Goal: Information Seeking & Learning: Learn about a topic

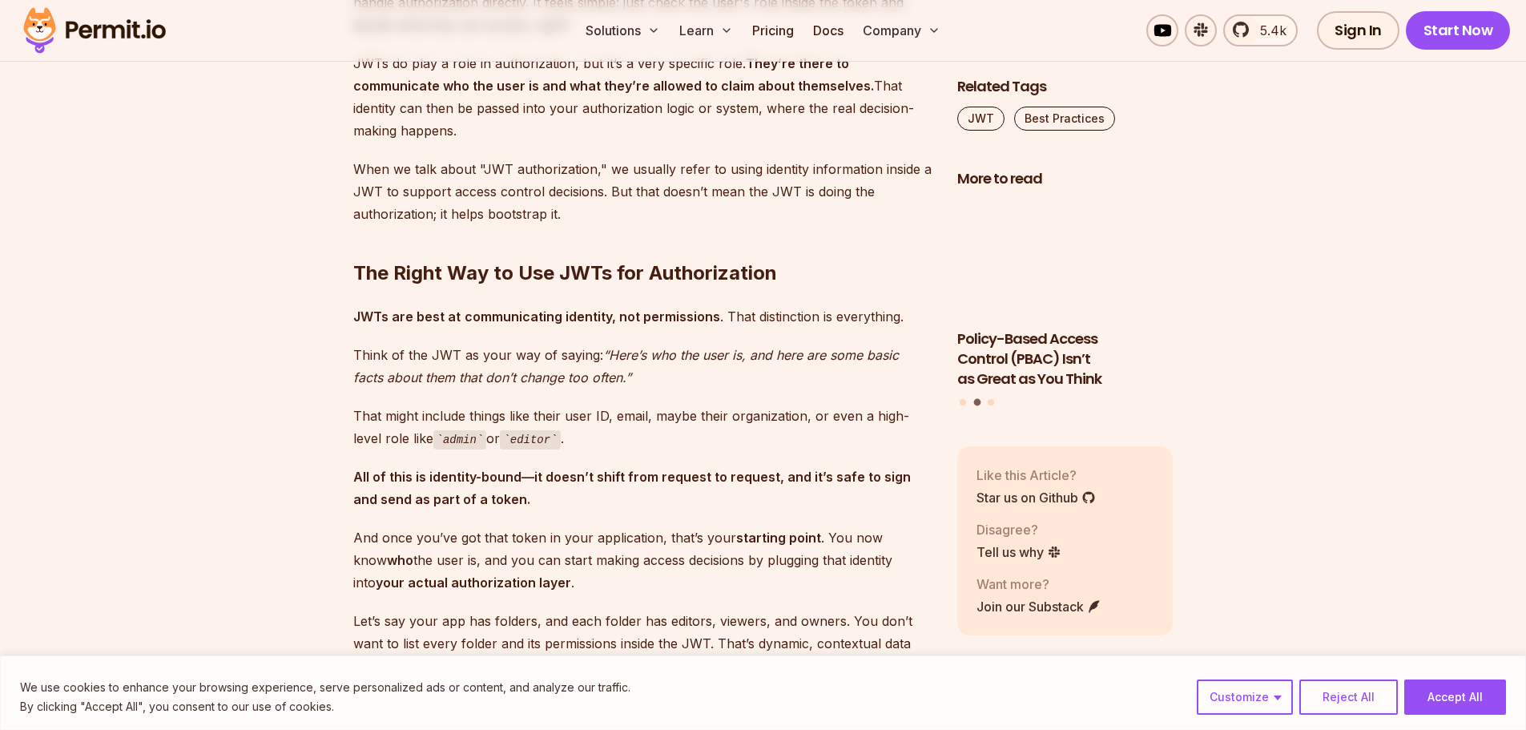
scroll to position [1762, 0]
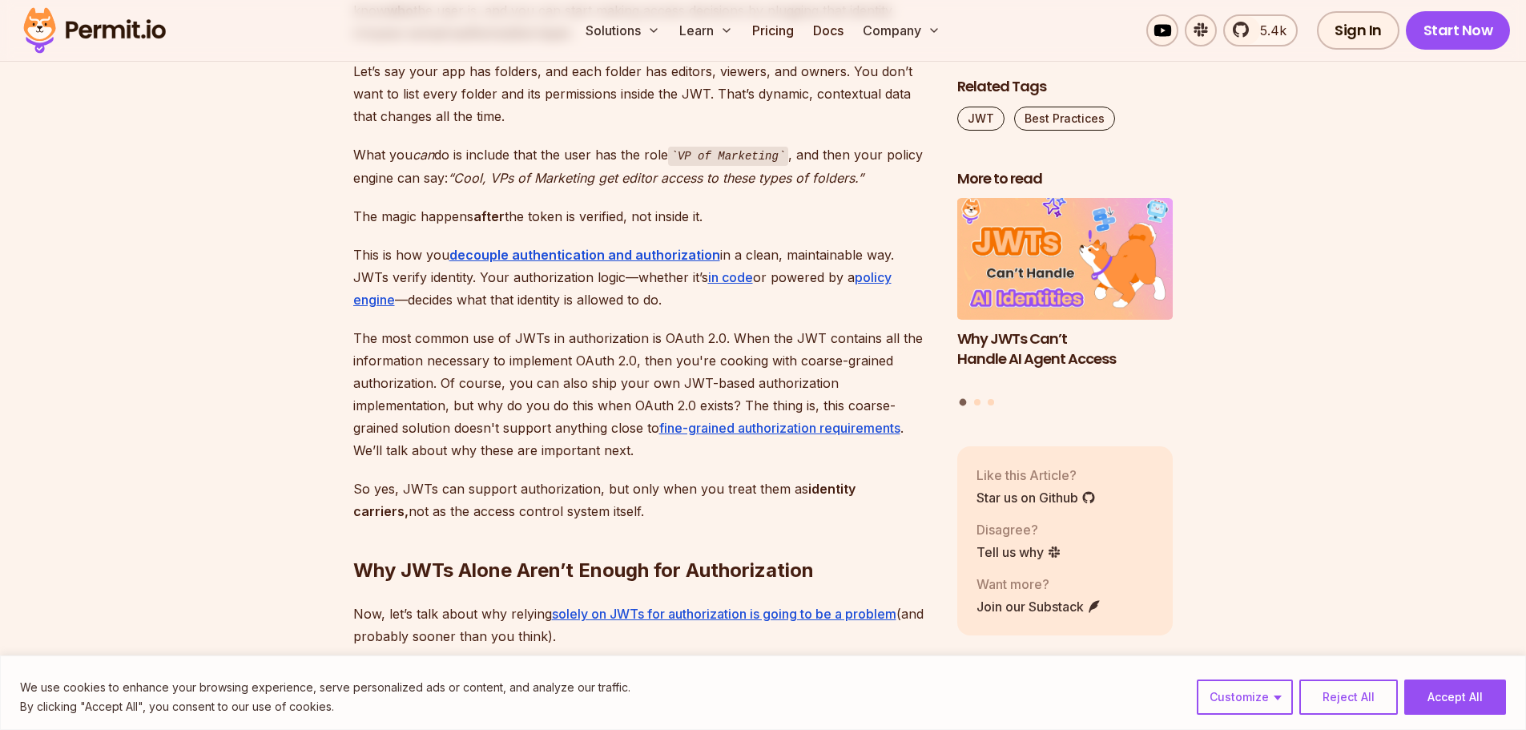
scroll to position [2483, 0]
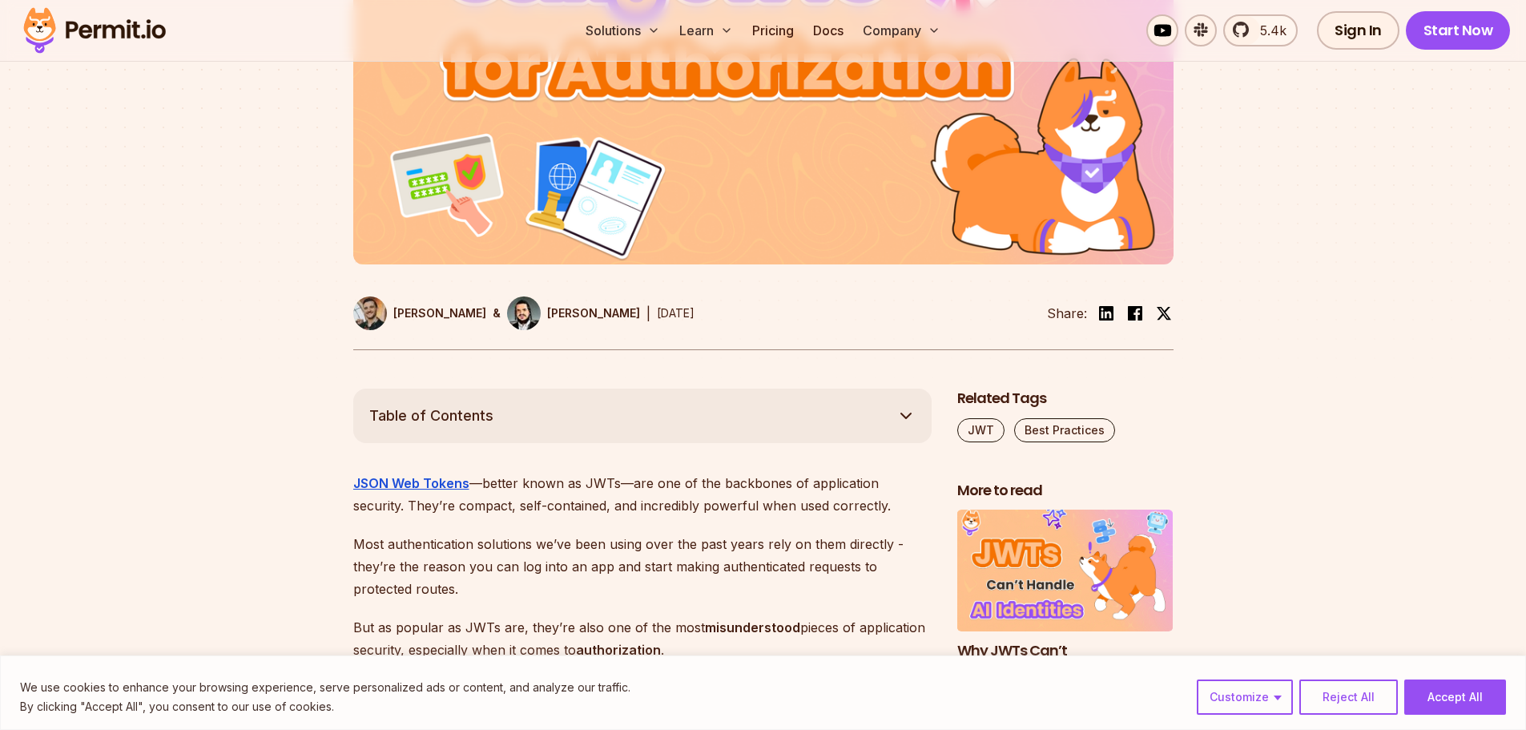
scroll to position [561, 0]
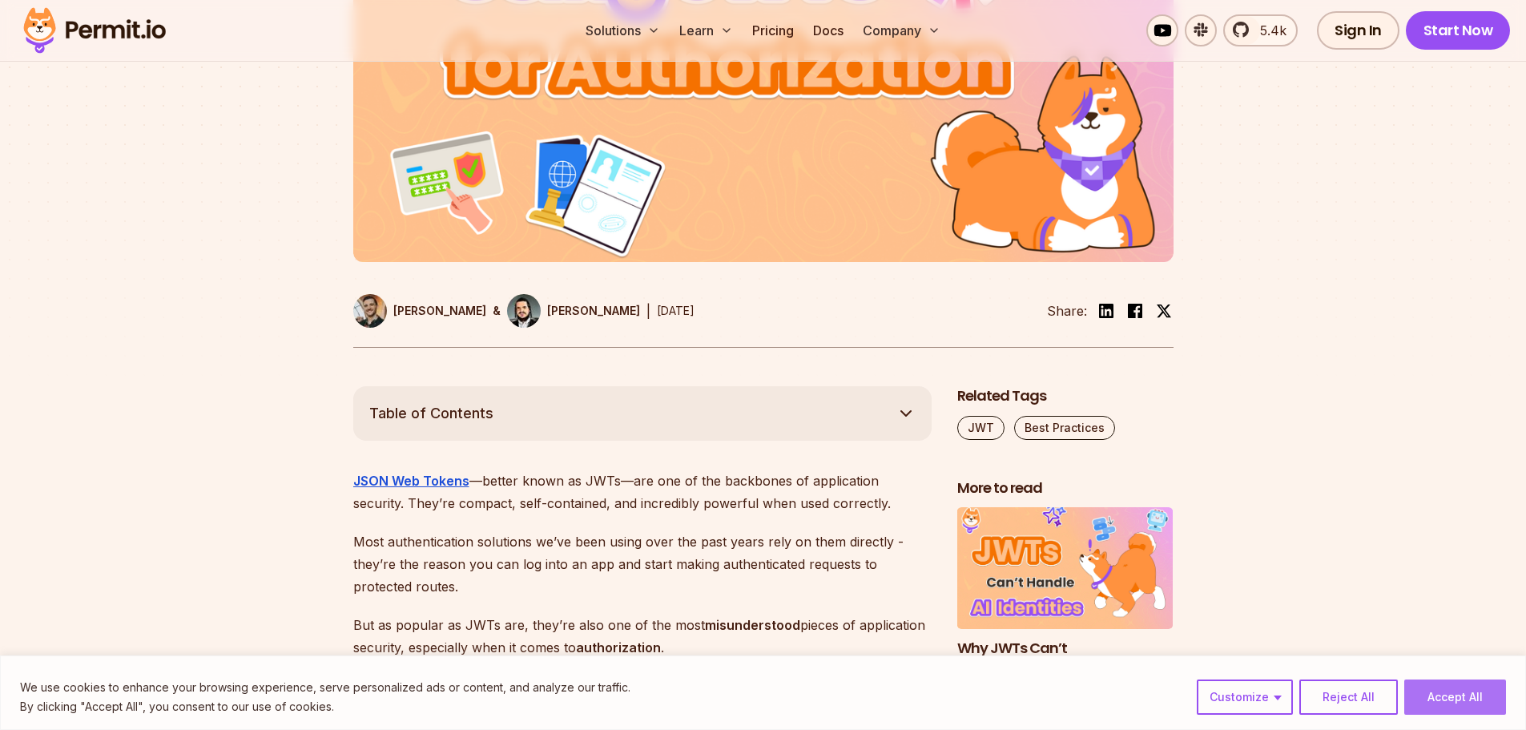
click at [1421, 698] on button "Accept All" at bounding box center [1455, 696] width 102 height 35
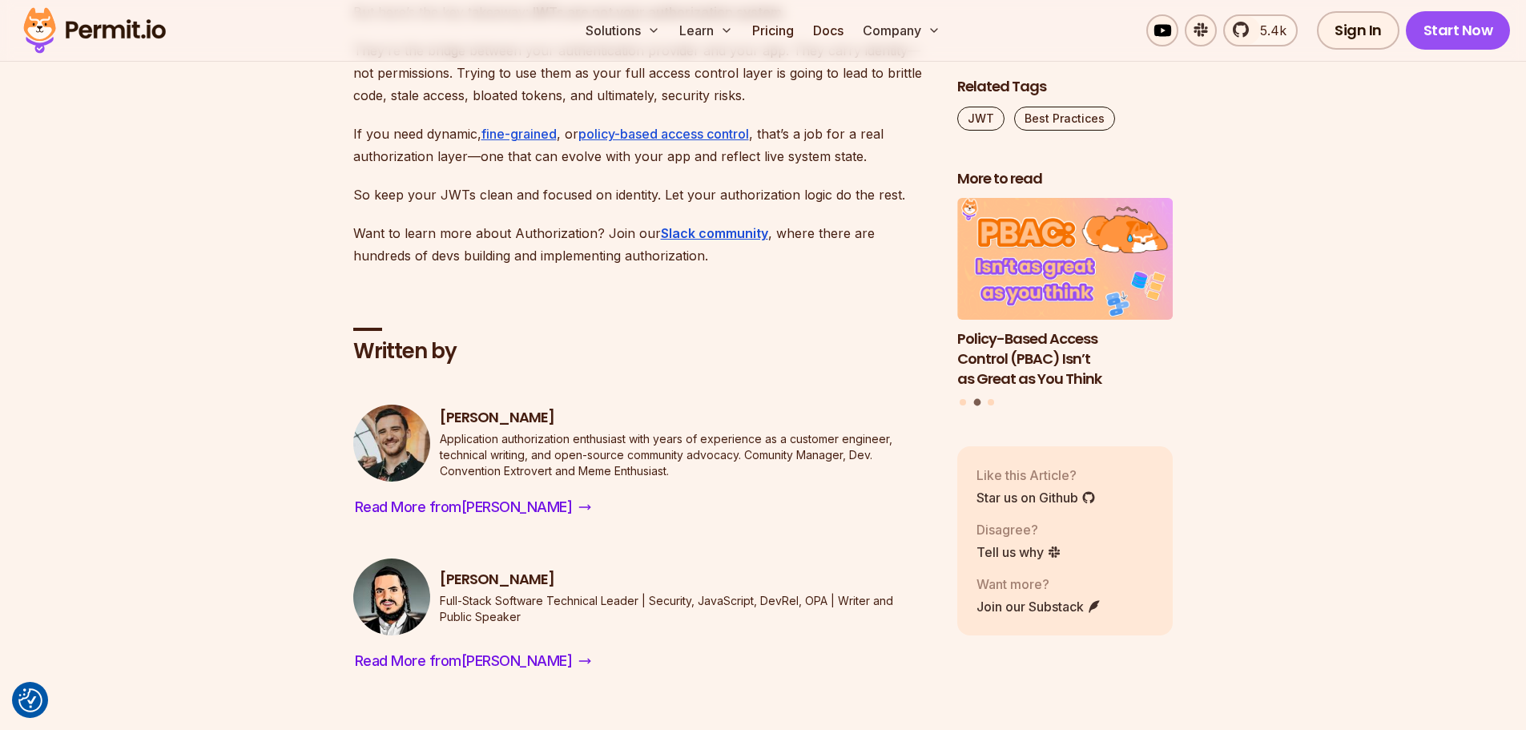
scroll to position [6568, 0]
